Goal: Learn about a topic

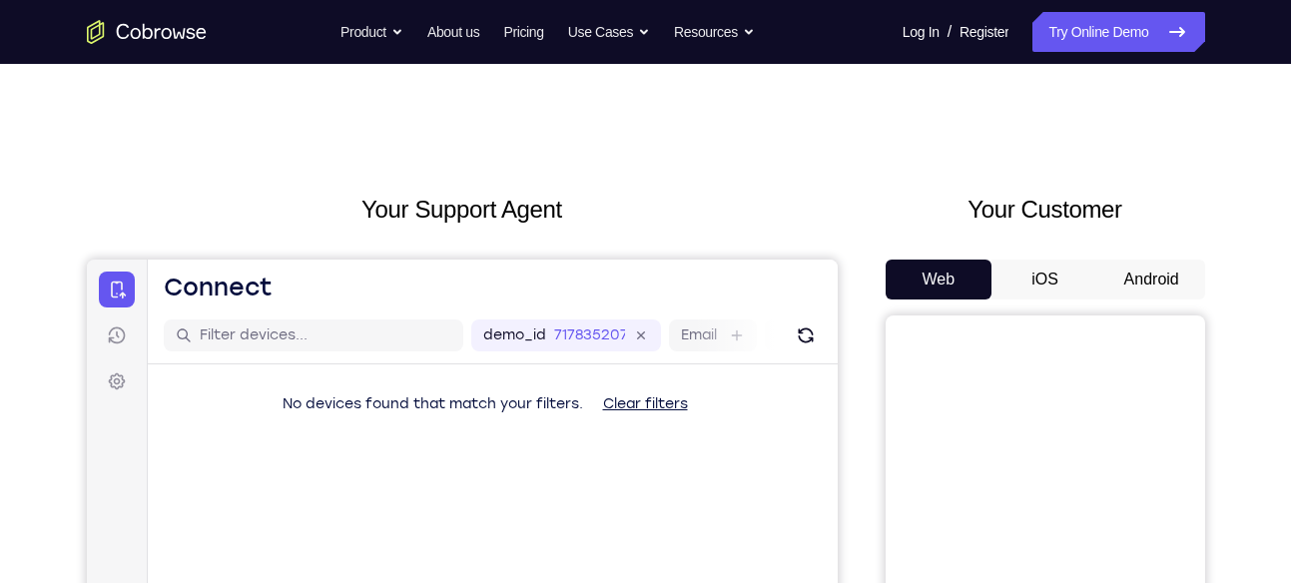
click at [1138, 273] on button "Android" at bounding box center [1152, 280] width 107 height 40
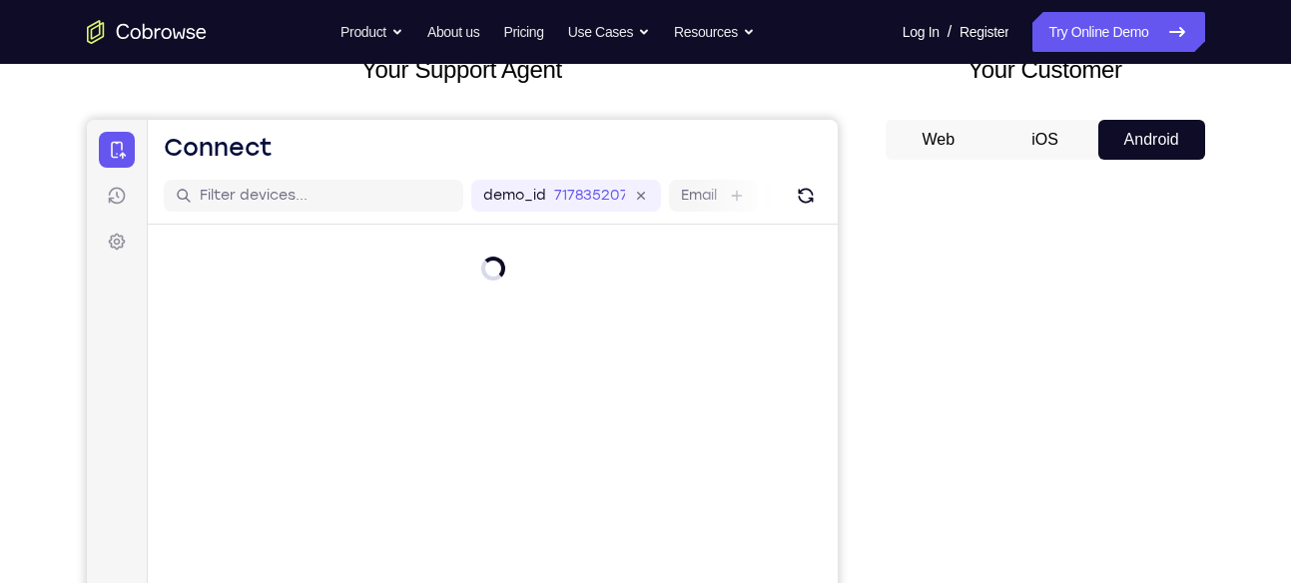
scroll to position [141, 0]
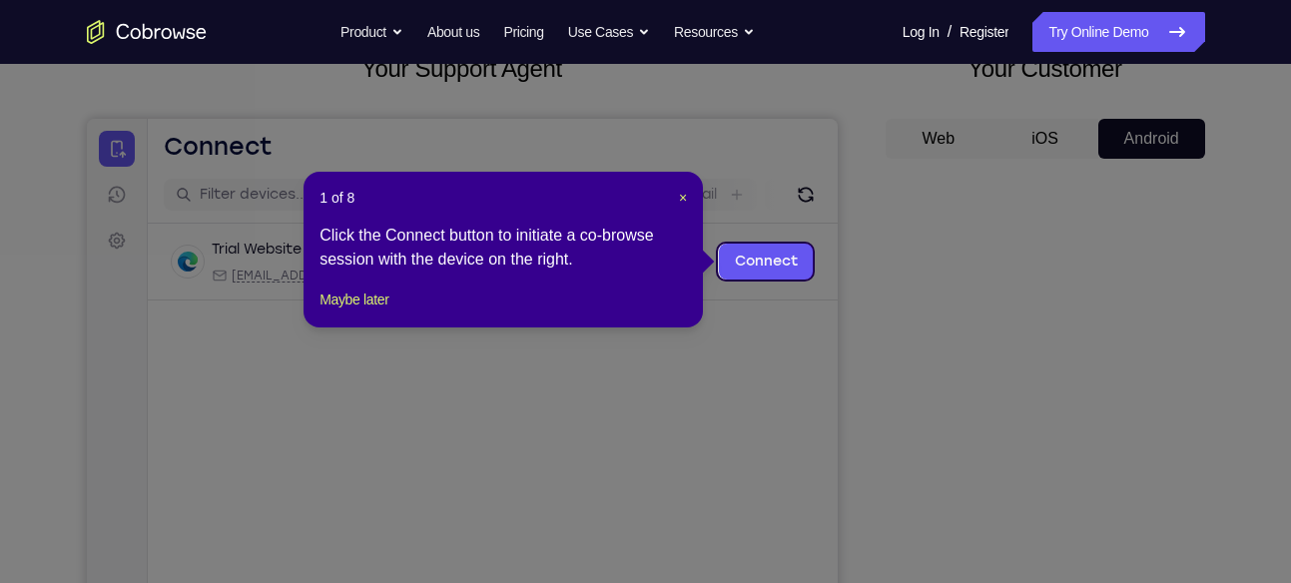
click at [1023, 340] on icon at bounding box center [653, 291] width 1306 height 583
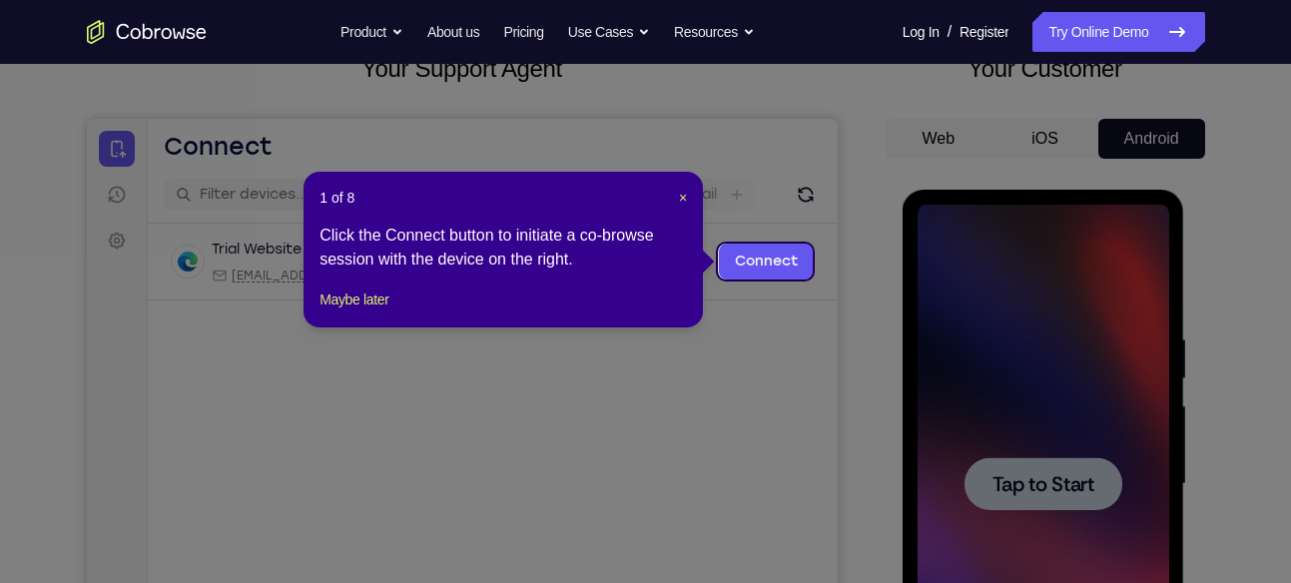
scroll to position [0, 0]
click at [679, 199] on span "×" at bounding box center [683, 198] width 8 height 16
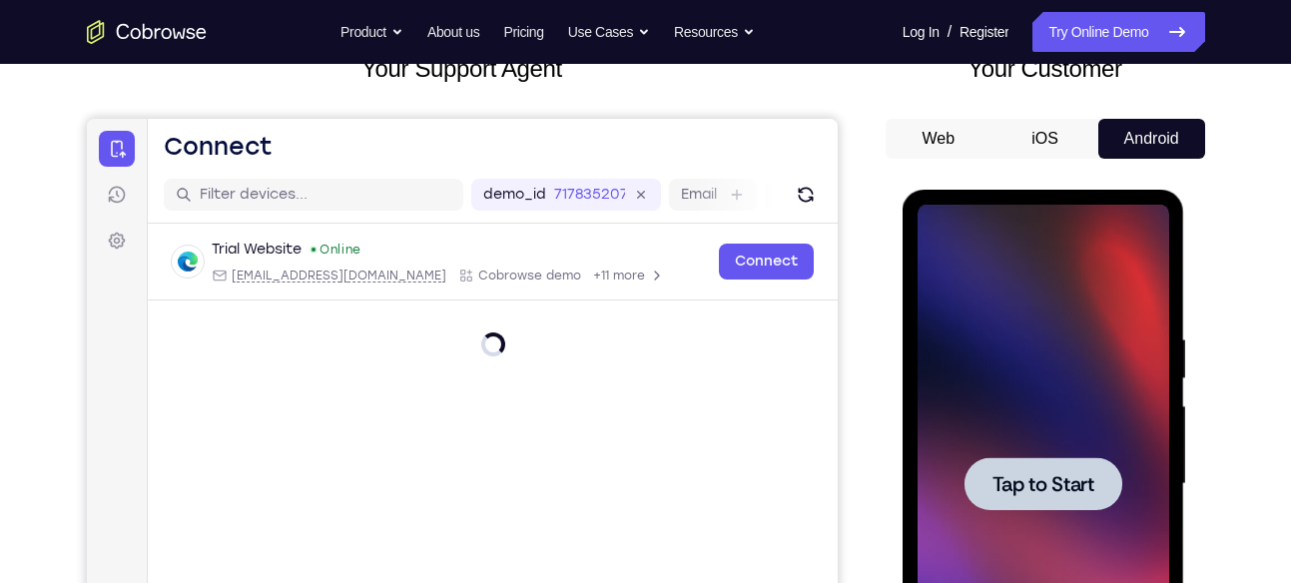
click at [977, 328] on div at bounding box center [1044, 484] width 252 height 559
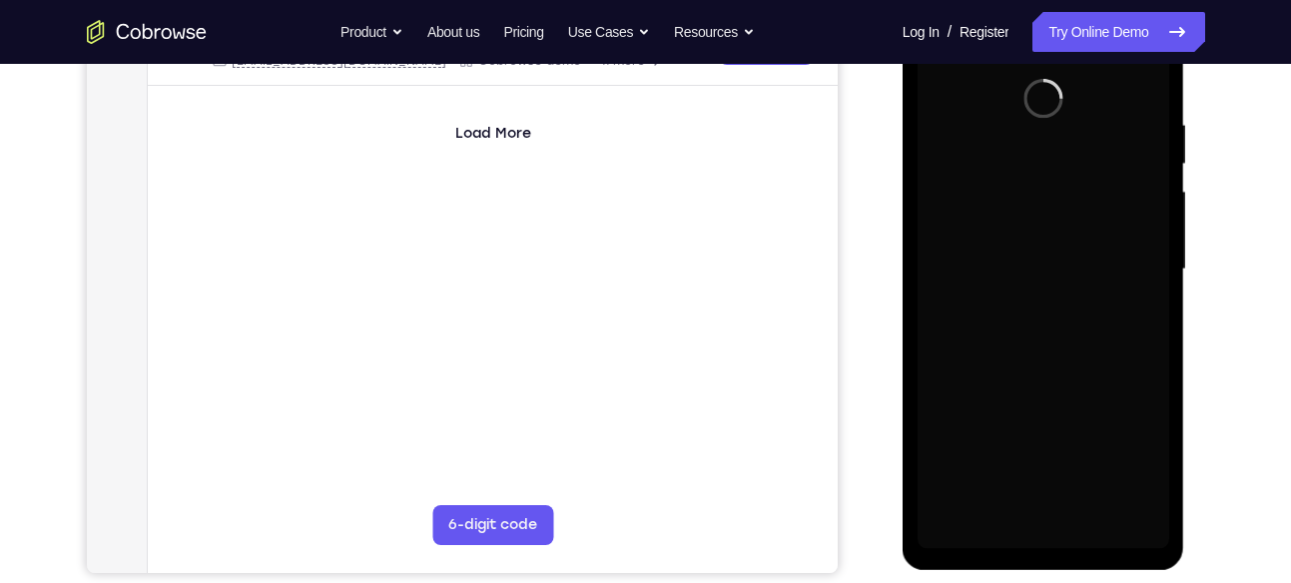
scroll to position [357, 0]
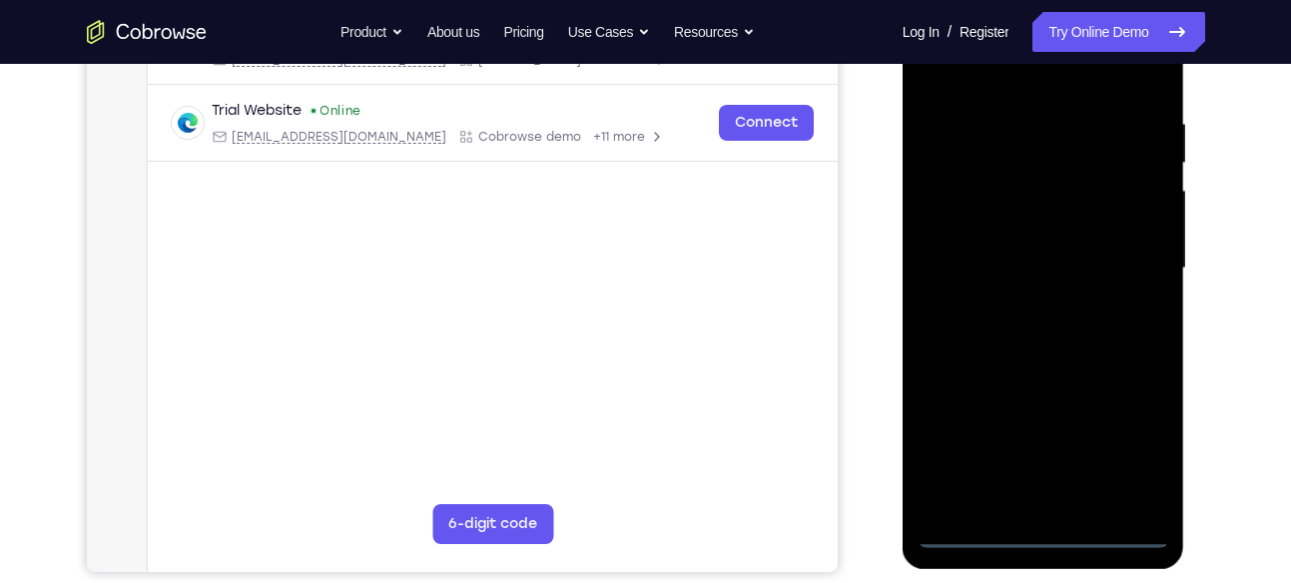
click at [1053, 521] on div at bounding box center [1044, 268] width 252 height 559
click at [1050, 534] on div at bounding box center [1044, 268] width 252 height 559
click at [1134, 446] on div at bounding box center [1044, 268] width 252 height 559
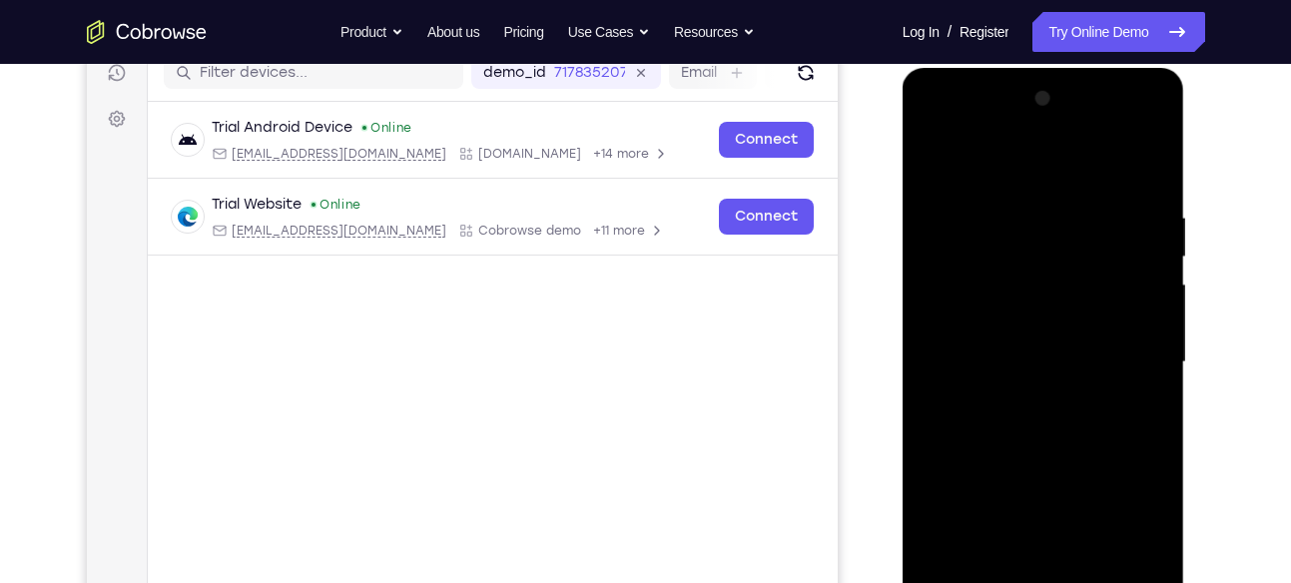
scroll to position [247, 0]
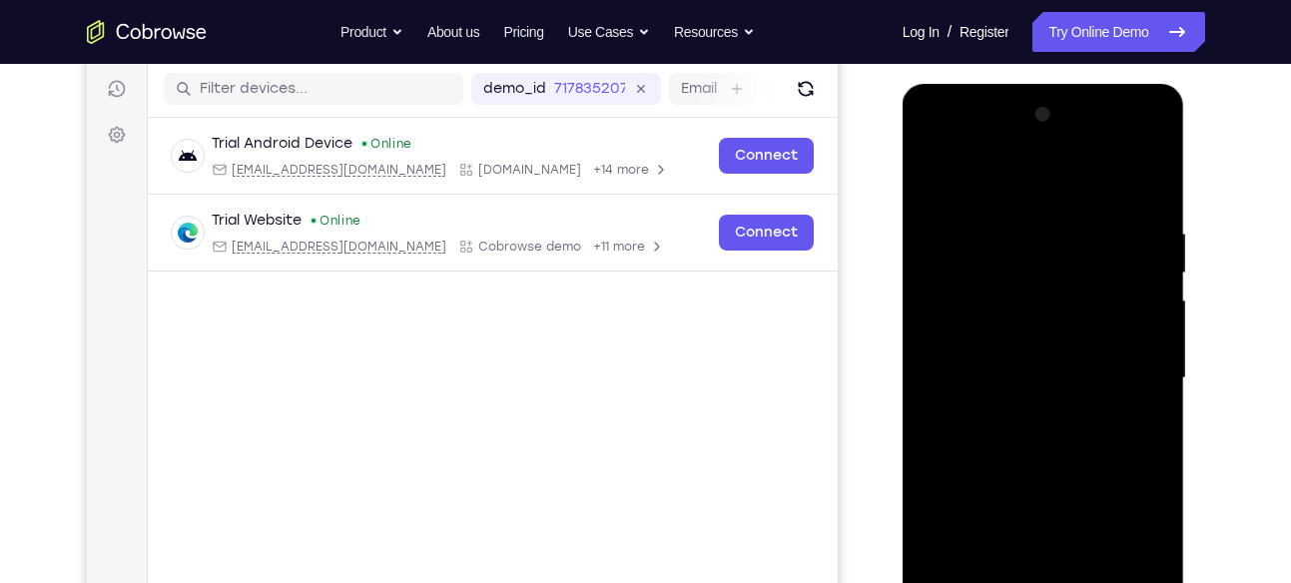
click at [983, 176] on div at bounding box center [1044, 378] width 252 height 559
click at [1044, 267] on div at bounding box center [1044, 378] width 252 height 559
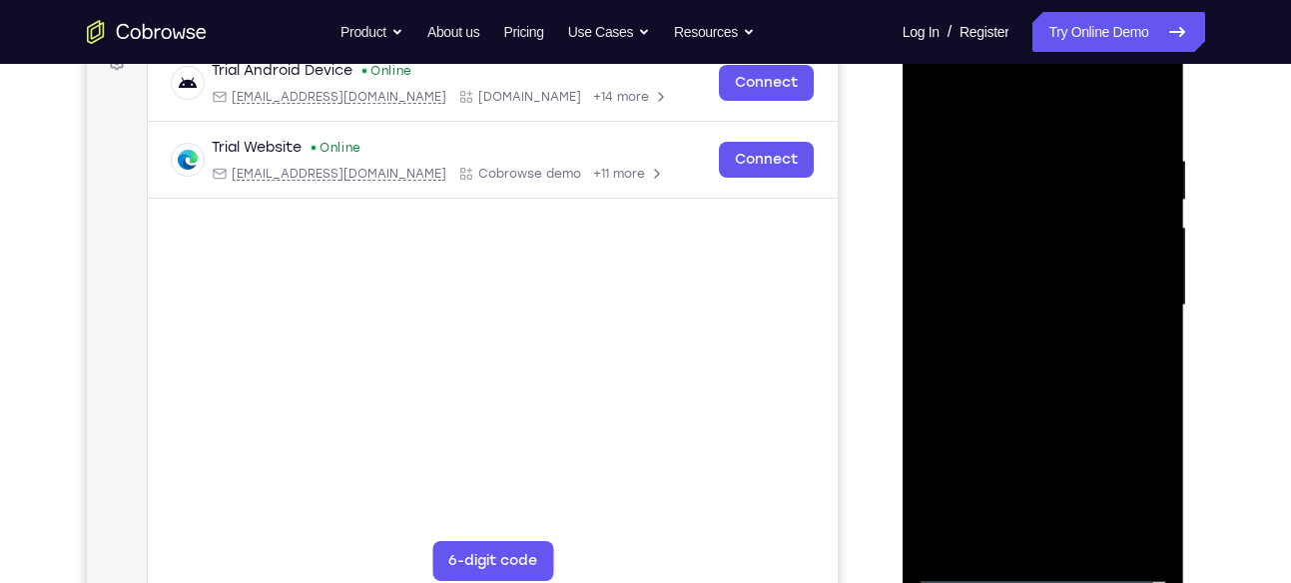
scroll to position [327, 0]
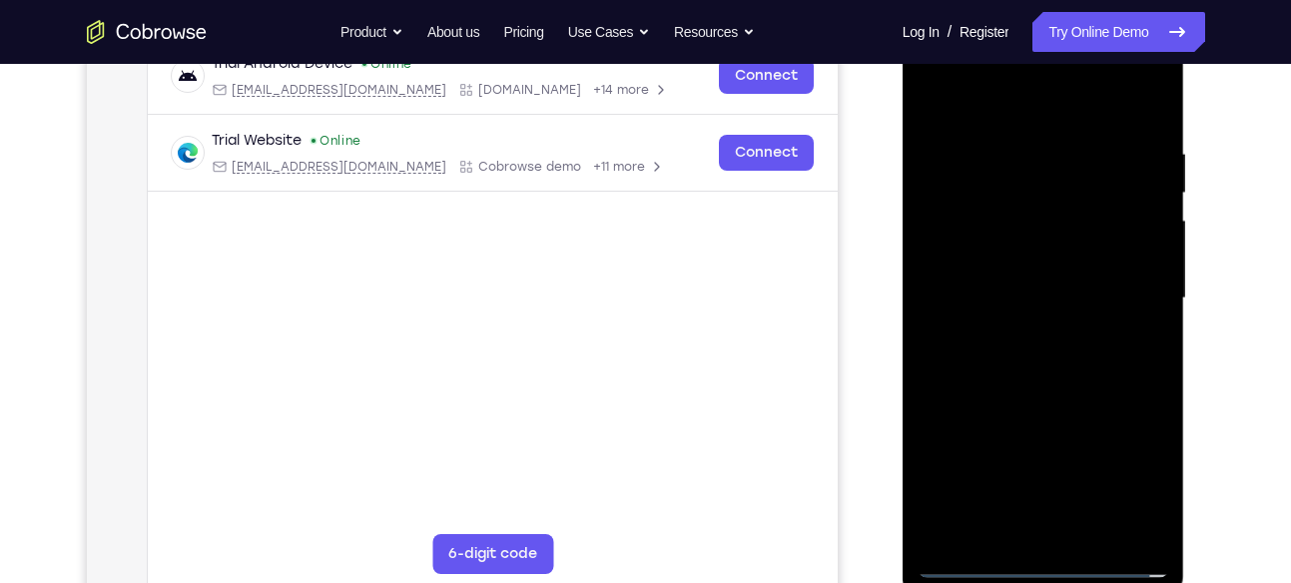
click at [1009, 419] on div at bounding box center [1044, 298] width 252 height 559
click at [1023, 345] on div at bounding box center [1044, 298] width 252 height 559
click at [1106, 537] on div at bounding box center [1044, 298] width 252 height 559
click at [1040, 298] on div at bounding box center [1044, 298] width 252 height 559
click at [1028, 345] on div at bounding box center [1044, 298] width 252 height 559
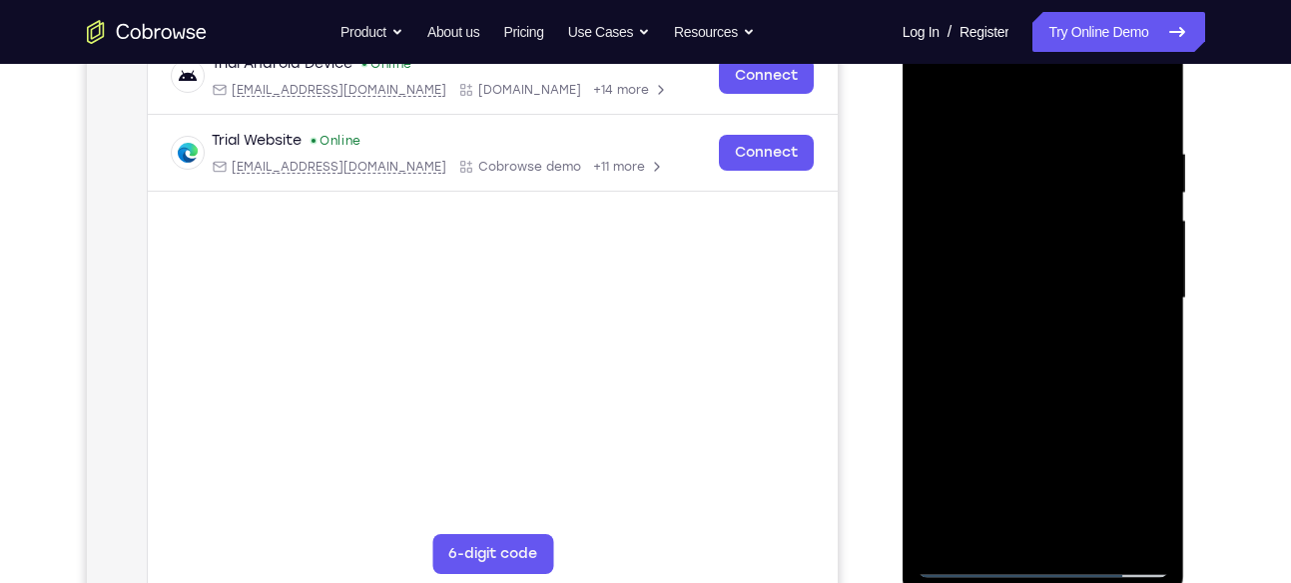
click at [937, 428] on div at bounding box center [1044, 298] width 252 height 559
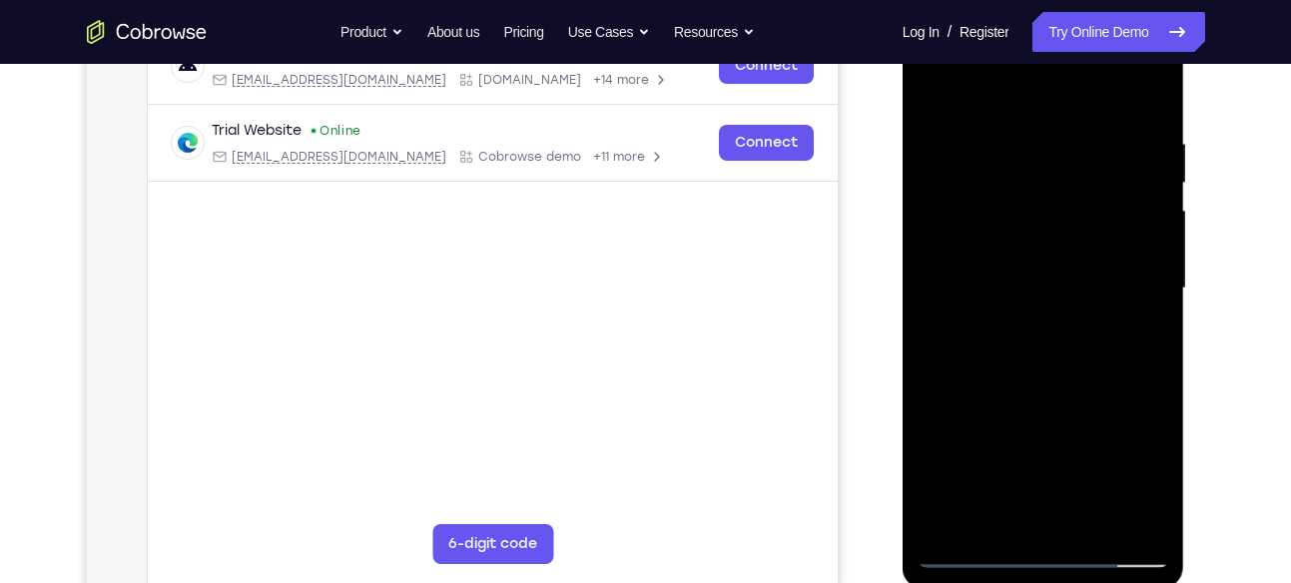
scroll to position [338, 0]
click at [1062, 349] on div at bounding box center [1044, 287] width 252 height 559
click at [941, 419] on div at bounding box center [1044, 287] width 252 height 559
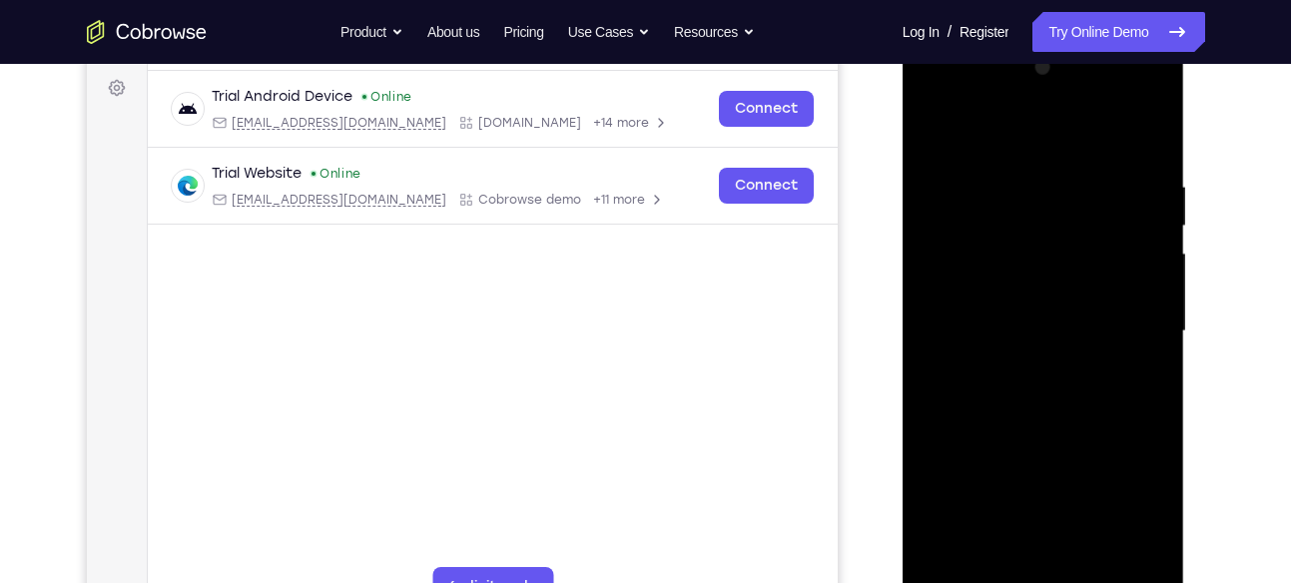
scroll to position [292, 0]
click at [934, 466] on div at bounding box center [1044, 333] width 252 height 559
click at [971, 469] on div at bounding box center [1044, 333] width 252 height 559
click at [977, 467] on div at bounding box center [1044, 333] width 252 height 559
click at [991, 467] on div at bounding box center [1044, 333] width 252 height 559
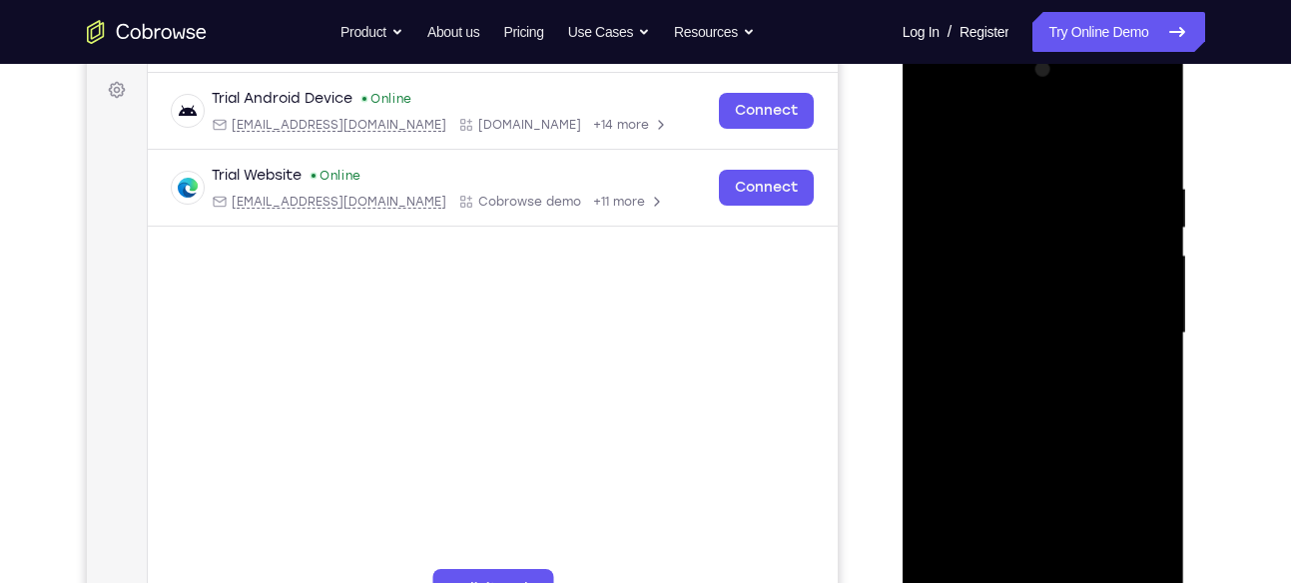
click at [981, 470] on div at bounding box center [1044, 333] width 252 height 559
click at [981, 469] on div at bounding box center [1044, 333] width 252 height 559
click at [983, 469] on div at bounding box center [1044, 333] width 252 height 559
click at [991, 469] on div at bounding box center [1044, 333] width 252 height 559
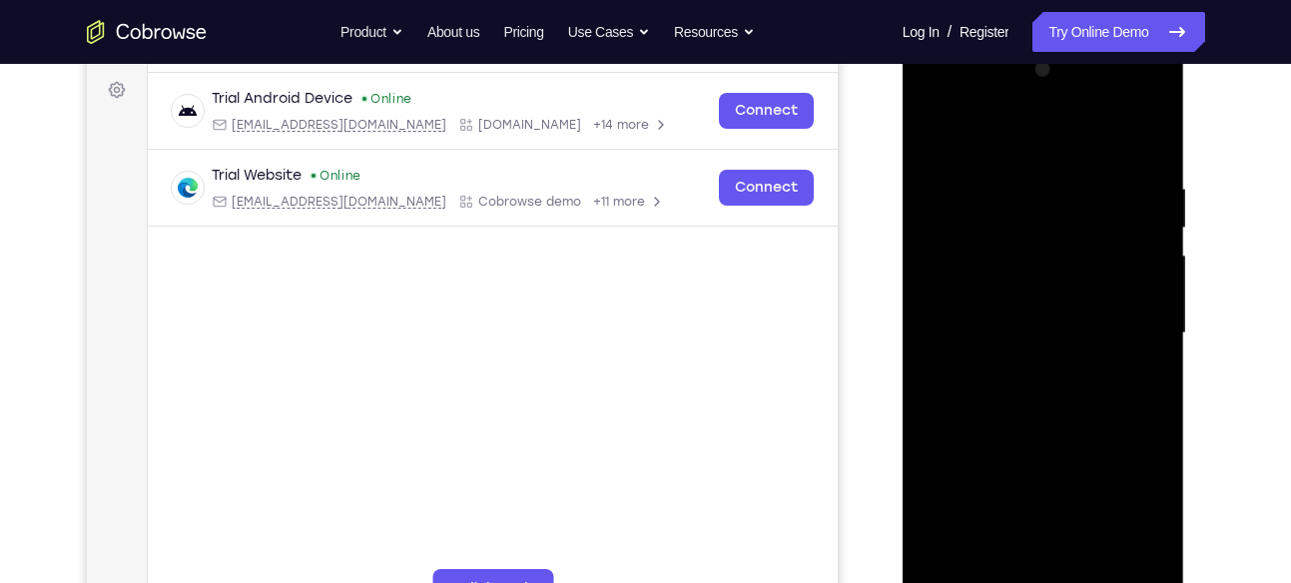
click at [996, 469] on div at bounding box center [1044, 333] width 252 height 559
click at [1001, 469] on div at bounding box center [1044, 333] width 252 height 559
click at [1010, 469] on div at bounding box center [1044, 333] width 252 height 559
click at [990, 469] on div at bounding box center [1044, 333] width 252 height 559
click at [994, 469] on div at bounding box center [1044, 333] width 252 height 559
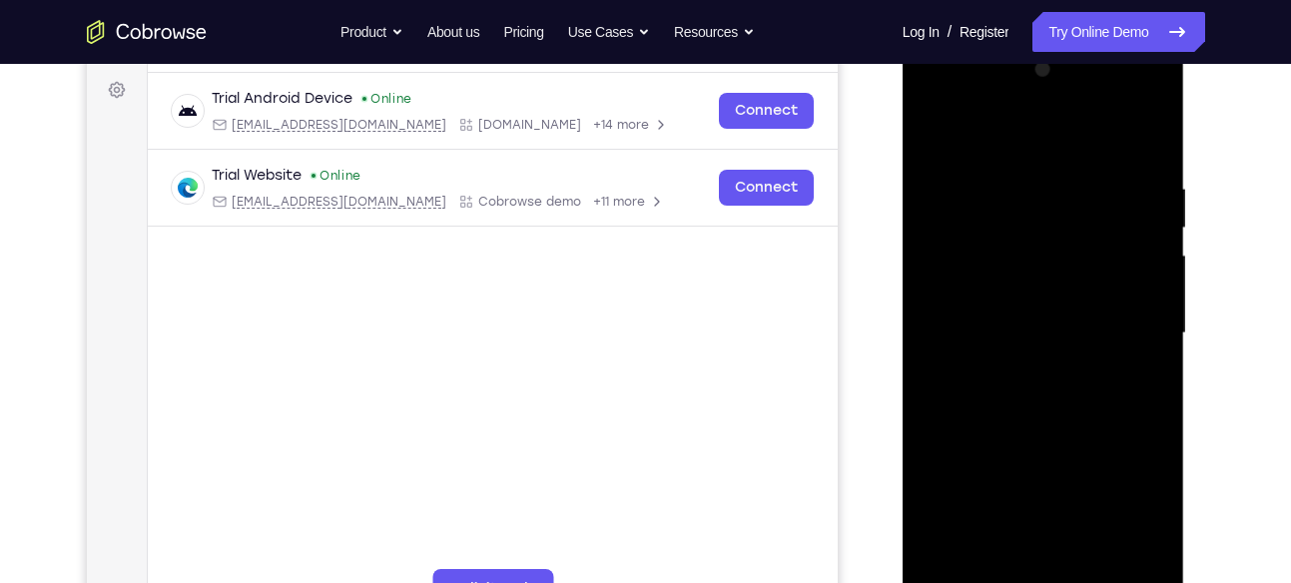
click at [994, 469] on div at bounding box center [1044, 333] width 252 height 559
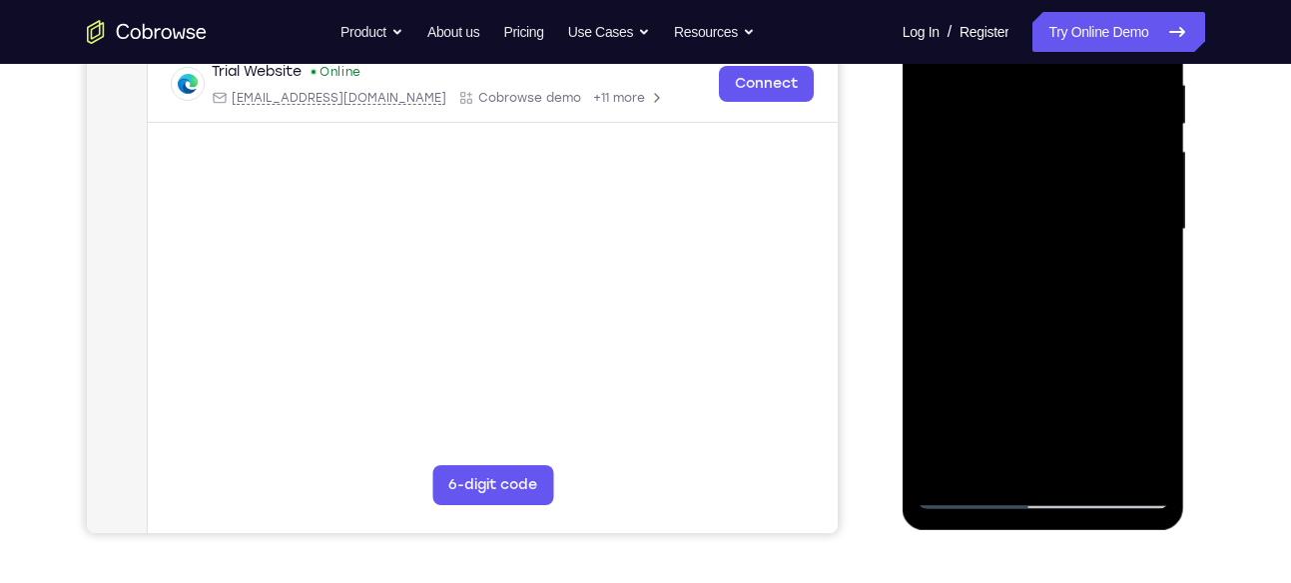
scroll to position [395, 0]
click at [993, 367] on div at bounding box center [1044, 230] width 252 height 559
click at [995, 366] on div at bounding box center [1044, 230] width 252 height 559
click at [997, 364] on div at bounding box center [1044, 230] width 252 height 559
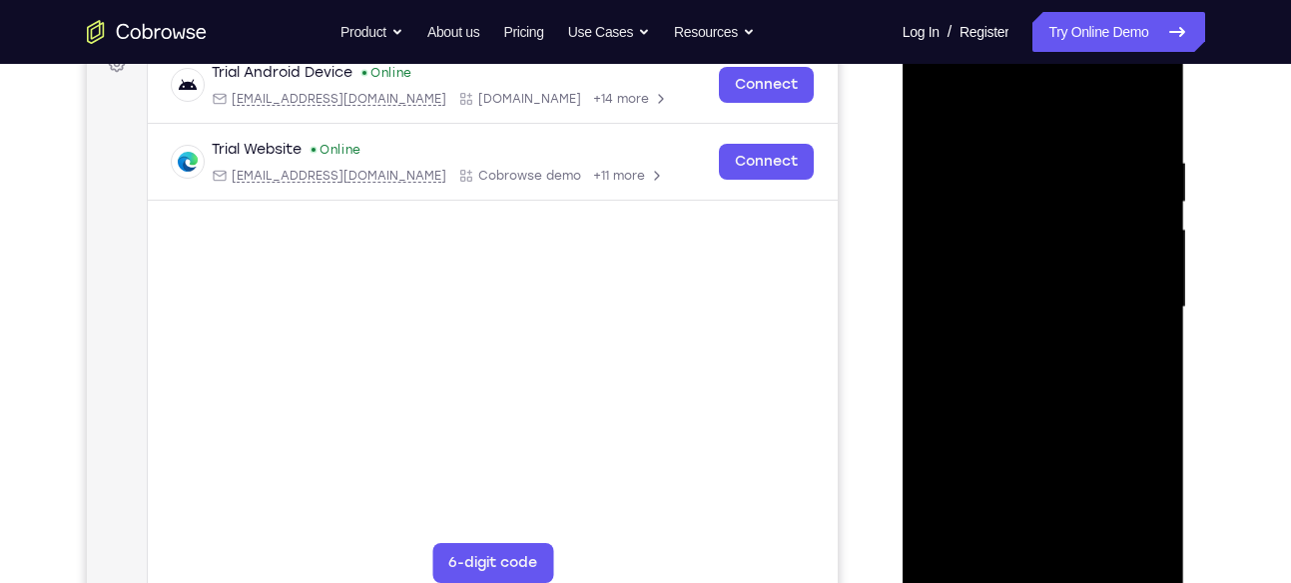
scroll to position [316, 0]
click at [996, 445] on div at bounding box center [1044, 309] width 252 height 559
click at [1001, 445] on div at bounding box center [1044, 309] width 252 height 559
click at [1022, 445] on div at bounding box center [1044, 309] width 252 height 559
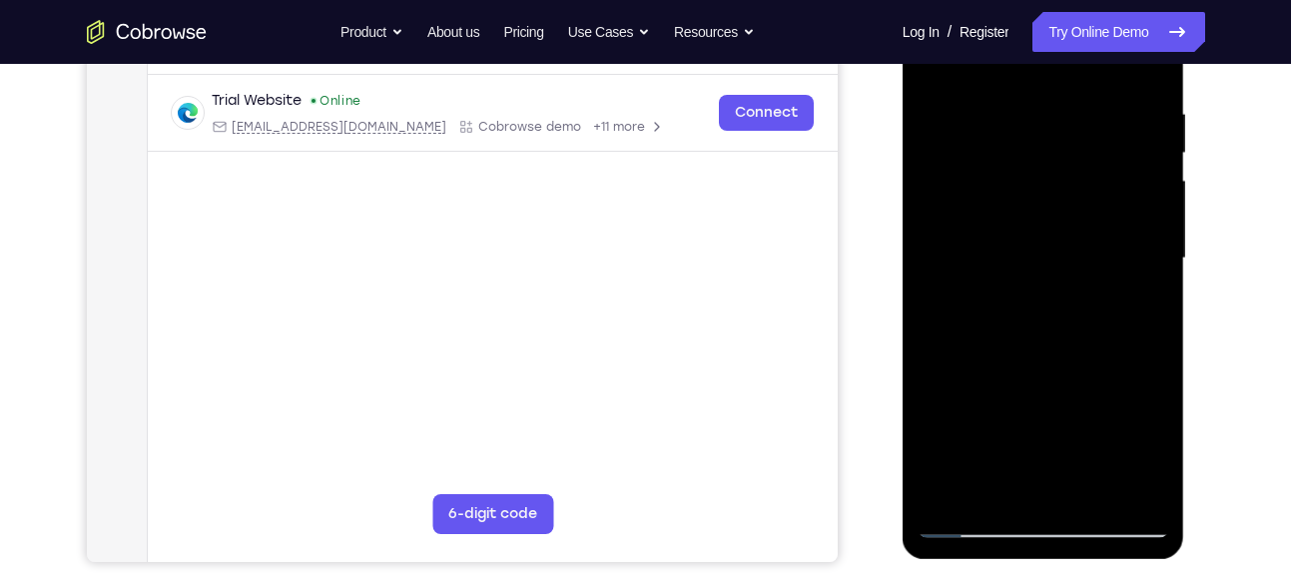
click at [1030, 393] on div at bounding box center [1044, 258] width 252 height 559
click at [1037, 393] on div at bounding box center [1044, 258] width 252 height 559
click at [1030, 393] on div at bounding box center [1044, 258] width 252 height 559
click at [1032, 393] on div at bounding box center [1044, 258] width 252 height 559
click at [1032, 398] on div at bounding box center [1044, 258] width 252 height 559
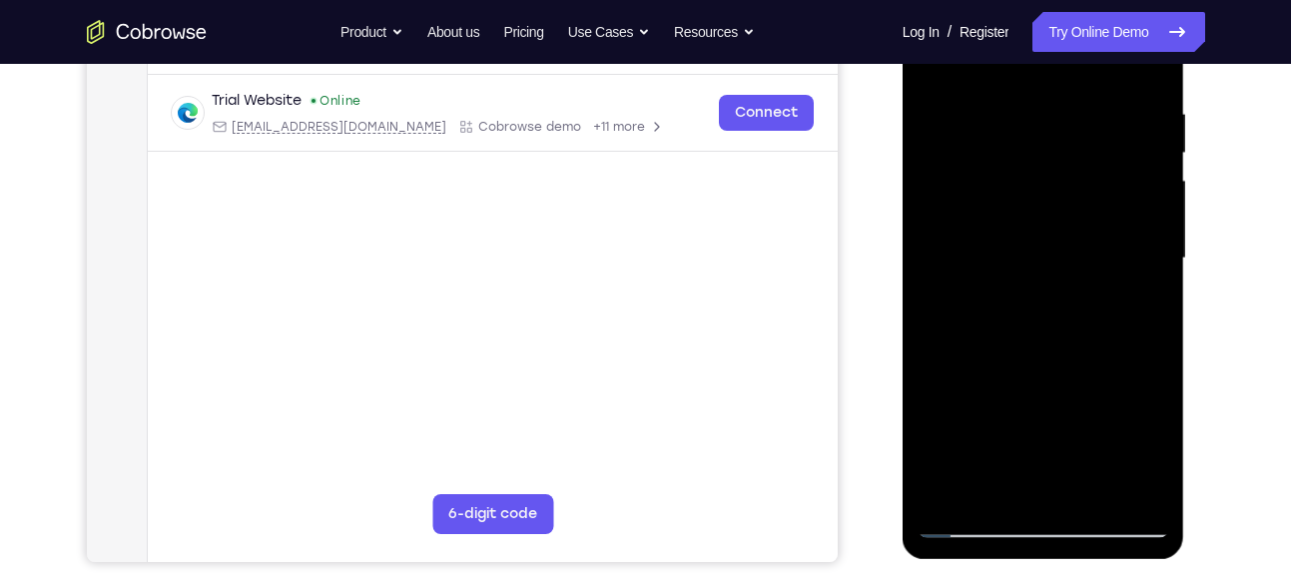
click at [1039, 394] on div at bounding box center [1044, 258] width 252 height 559
click at [1049, 393] on div at bounding box center [1044, 258] width 252 height 559
click at [1058, 393] on div at bounding box center [1044, 258] width 252 height 559
click at [1068, 393] on div at bounding box center [1044, 258] width 252 height 559
click at [1080, 394] on div at bounding box center [1044, 258] width 252 height 559
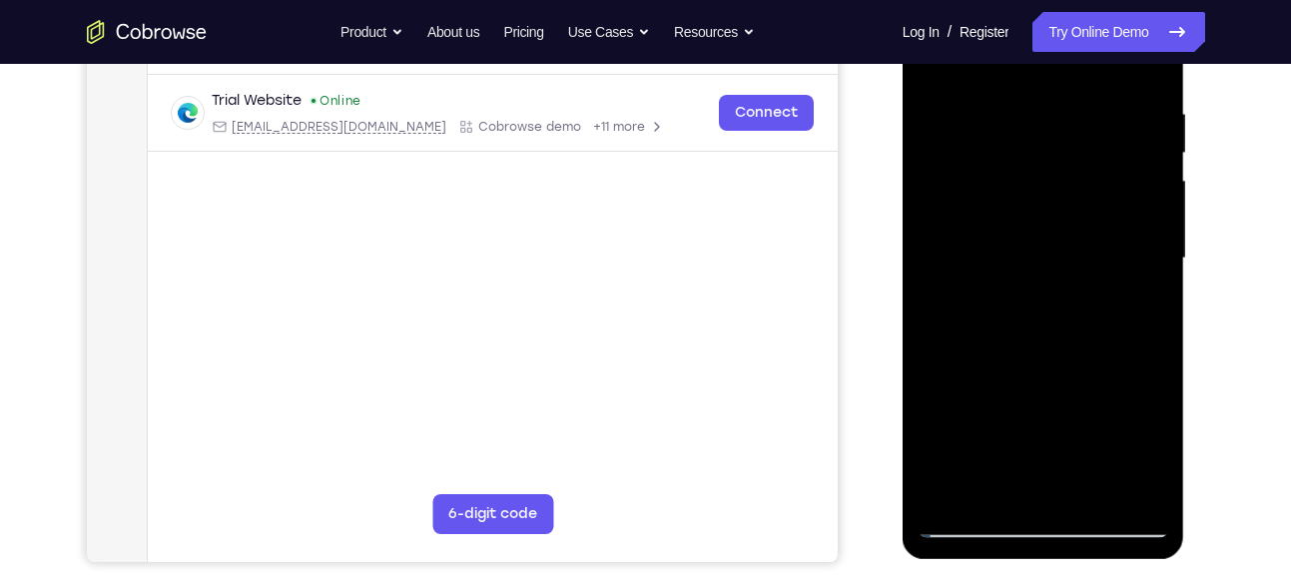
click at [1093, 396] on div at bounding box center [1044, 258] width 252 height 559
click at [1085, 395] on div at bounding box center [1044, 258] width 252 height 559
click at [1088, 393] on div at bounding box center [1044, 258] width 252 height 559
click at [1097, 395] on div at bounding box center [1044, 258] width 252 height 559
